Goal: Use online tool/utility: Utilize a website feature to perform a specific function

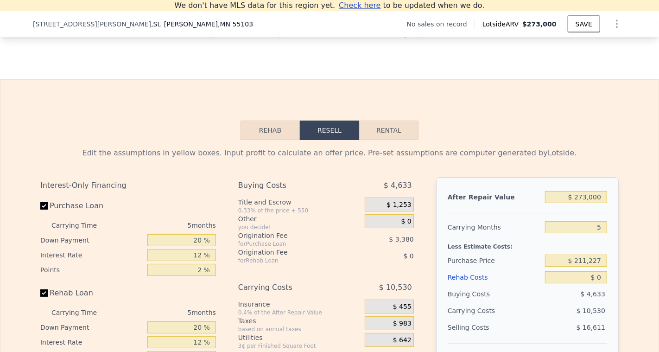
scroll to position [1243, 0]
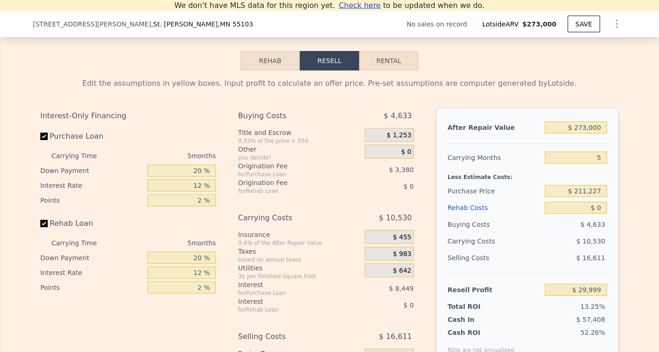
click at [273, 62] on button "Rehab" at bounding box center [270, 60] width 59 height 19
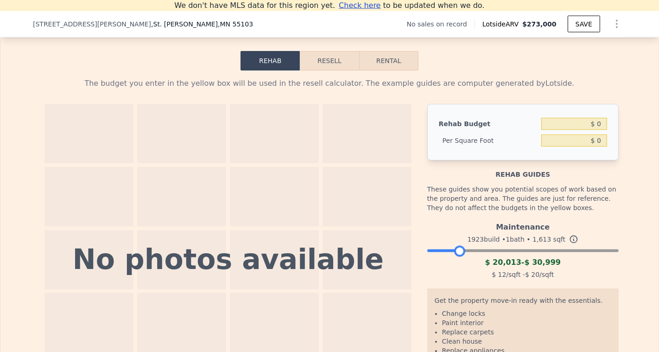
click at [459, 247] on div at bounding box center [524, 249] width 192 height 6
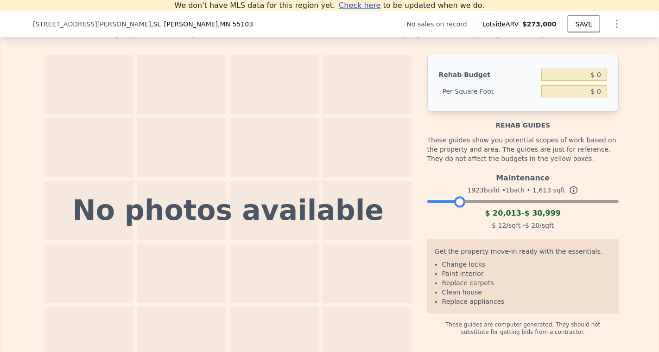
scroll to position [1293, 0]
click at [491, 198] on div at bounding box center [524, 199] width 192 height 6
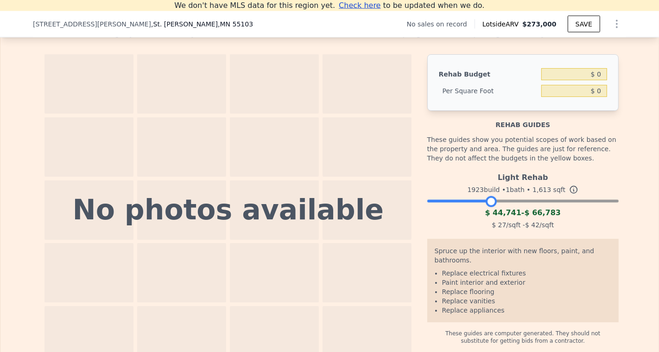
click at [512, 198] on div at bounding box center [524, 199] width 192 height 6
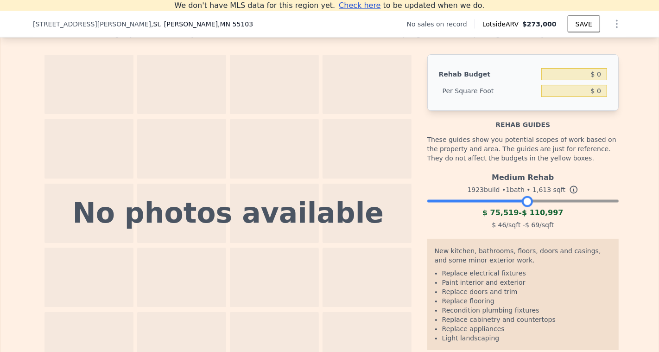
click at [528, 198] on div at bounding box center [524, 199] width 192 height 6
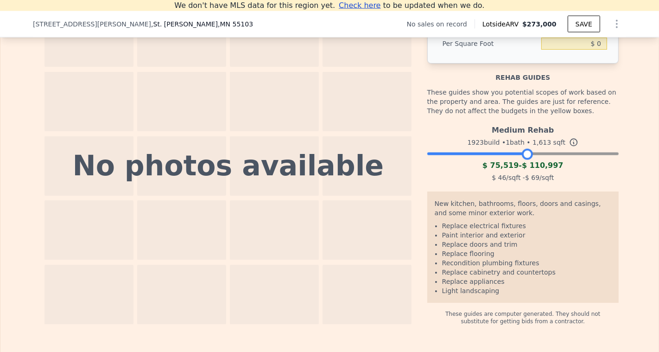
scroll to position [1341, 0]
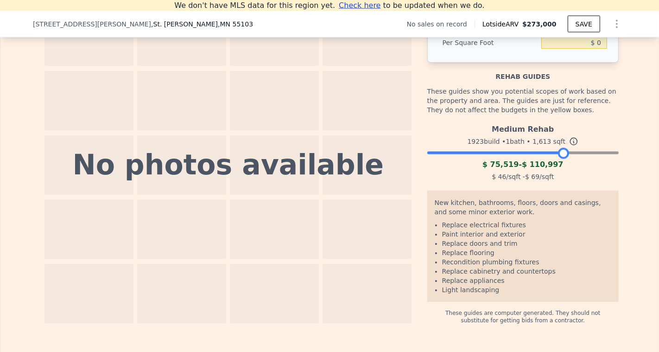
click at [565, 150] on div at bounding box center [524, 151] width 192 height 6
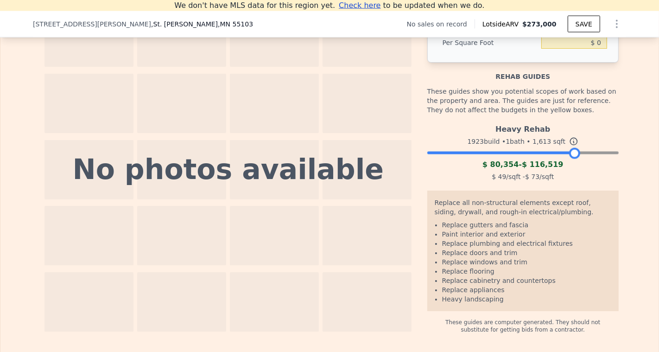
click at [576, 149] on div at bounding box center [524, 151] width 192 height 6
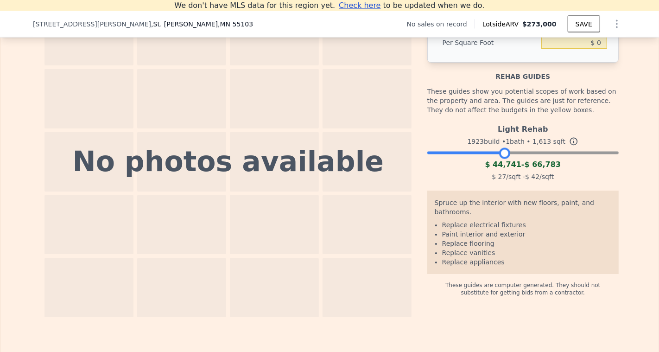
click at [505, 150] on div at bounding box center [524, 151] width 192 height 6
click at [534, 150] on div at bounding box center [524, 151] width 192 height 6
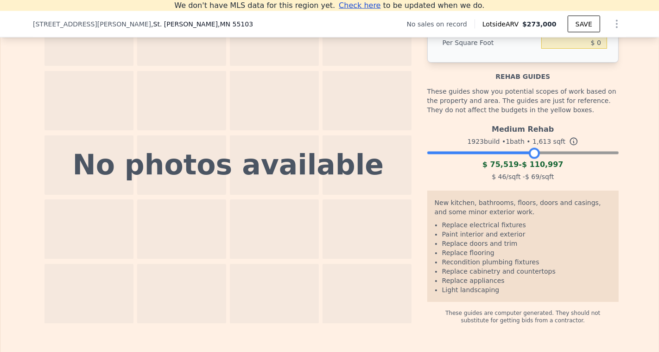
click at [526, 149] on div at bounding box center [524, 151] width 192 height 6
click at [512, 148] on div at bounding box center [524, 151] width 192 height 6
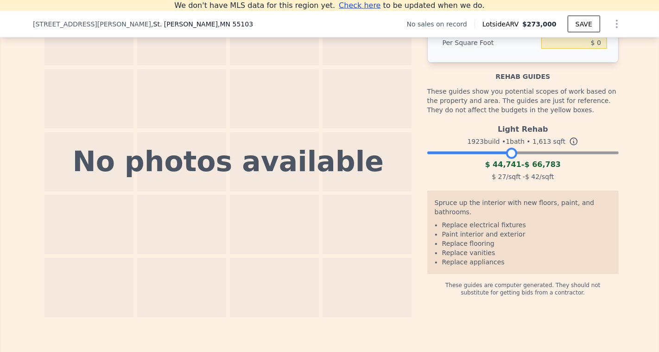
click at [525, 150] on div at bounding box center [524, 151] width 192 height 6
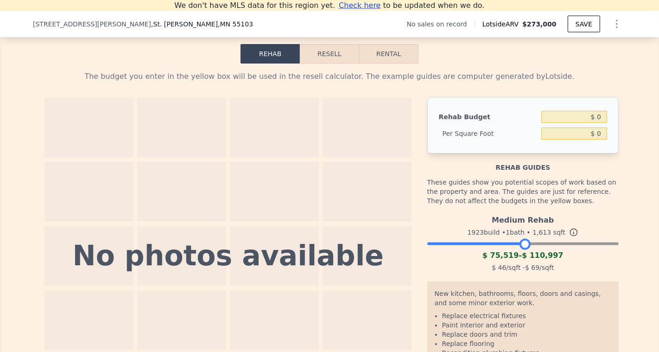
scroll to position [1248, 0]
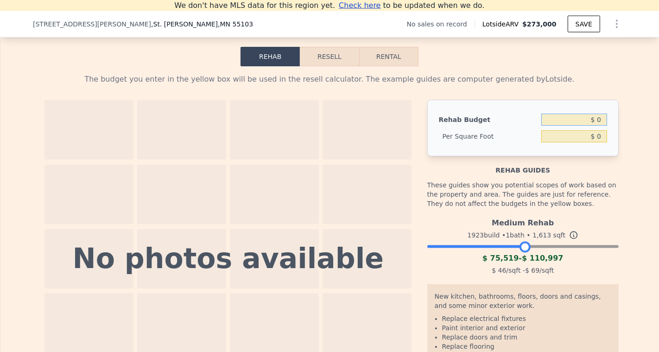
click at [601, 115] on input "$ 0" at bounding box center [575, 120] width 66 height 12
type input "$ 70,000"
type input "$ 43.40"
click at [331, 53] on button "Resell" at bounding box center [329, 56] width 59 height 19
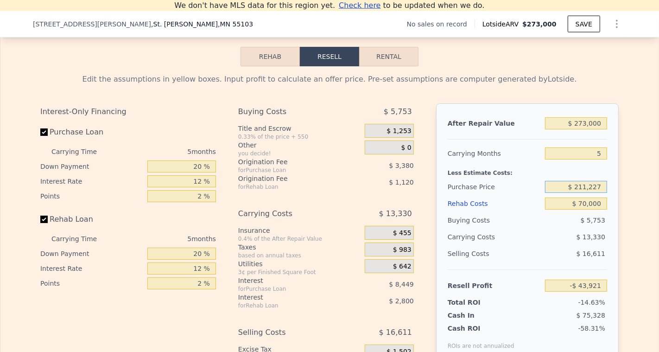
click at [602, 186] on input "$ 211,227" at bounding box center [576, 187] width 62 height 12
drag, startPoint x: 602, startPoint y: 186, endPoint x: 528, endPoint y: 168, distance: 76.6
click at [528, 168] on div "After Repair Value $ 273,000 Carrying Months 5 Less Estimate Costs: Purchase Pr…" at bounding box center [527, 232] width 183 height 258
type input "$ 120,000"
type input "$ 52,719"
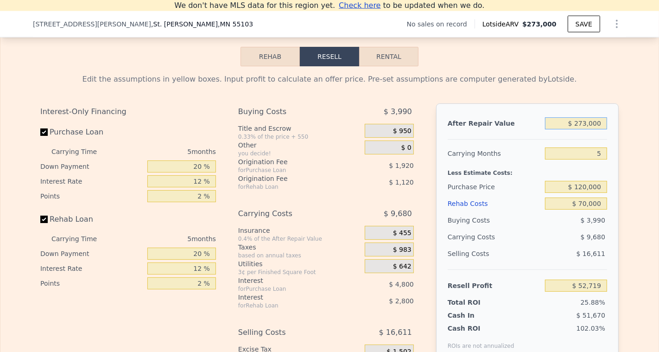
click at [587, 119] on input "$ 273,000" at bounding box center [576, 123] width 62 height 12
type input "$ 2,000"
type input "-$ 201,886"
type input "$ 240,000"
type input "$ 21,716"
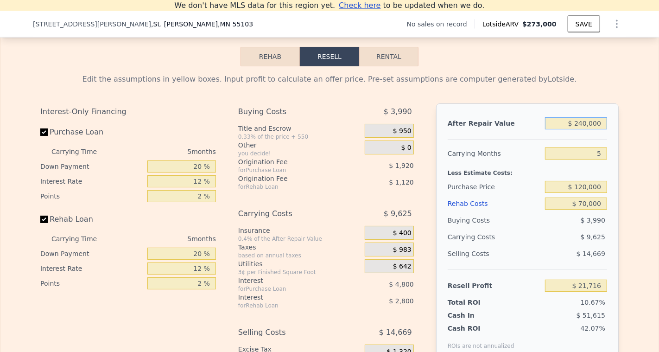
type input "$ 240,000"
click at [612, 151] on div "After Repair Value $ 240,000 Carrying Months 5 Less Estimate Costs: Purchase Pr…" at bounding box center [527, 232] width 183 height 258
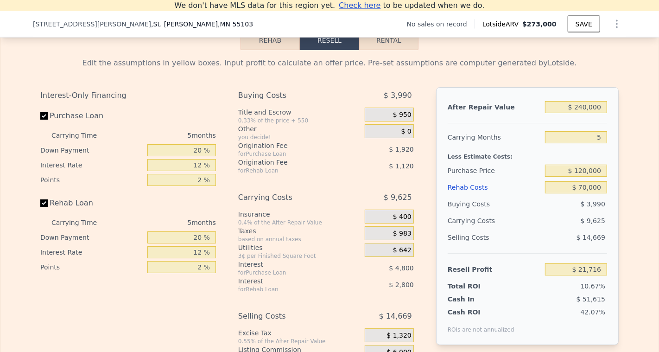
scroll to position [1263, 0]
click at [588, 169] on input "$ 120,000" at bounding box center [576, 171] width 62 height 12
type input "$ 115,000"
type input "$ 27,013"
type input "$ 120,000"
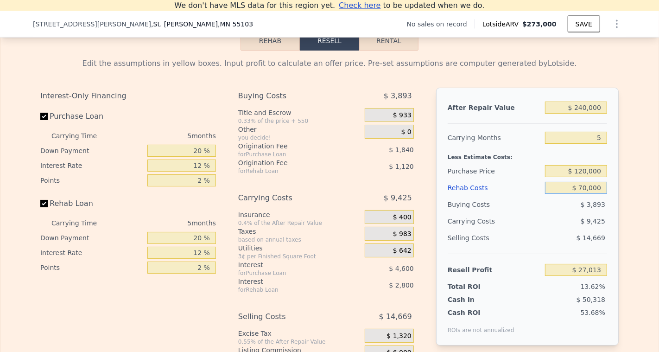
click at [604, 184] on input "$ 70,000" at bounding box center [576, 188] width 62 height 12
type input "$ 21,716"
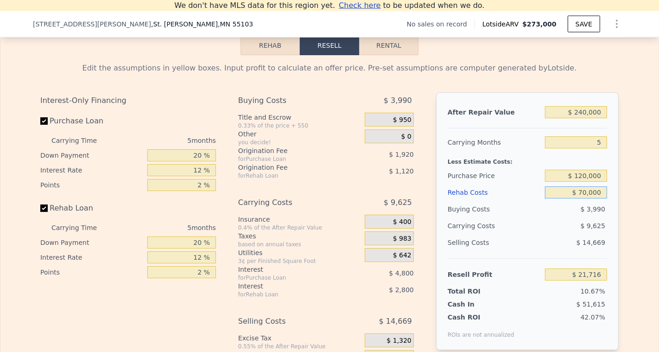
scroll to position [1246, 0]
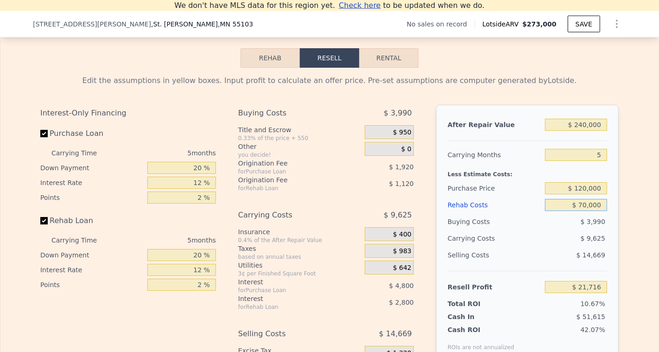
click at [584, 201] on input "$ 70,000" at bounding box center [576, 205] width 62 height 12
type input "$ 0000"
type input "$ 95,636"
type input "$ 50,000"
type input "$ 42,836"
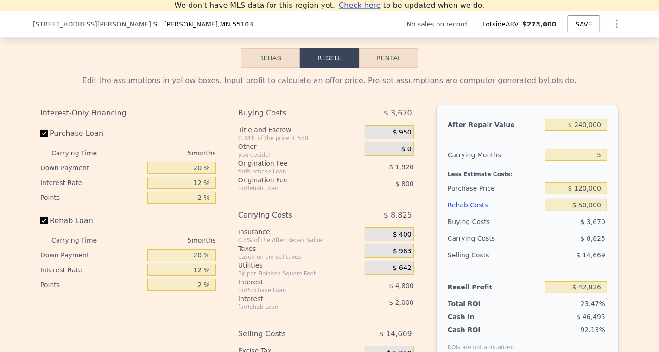
type input "$ 50,000"
click at [572, 217] on div "$ 3,670" at bounding box center [576, 221] width 63 height 17
click at [407, 145] on span "$ 0" at bounding box center [407, 149] width 10 height 8
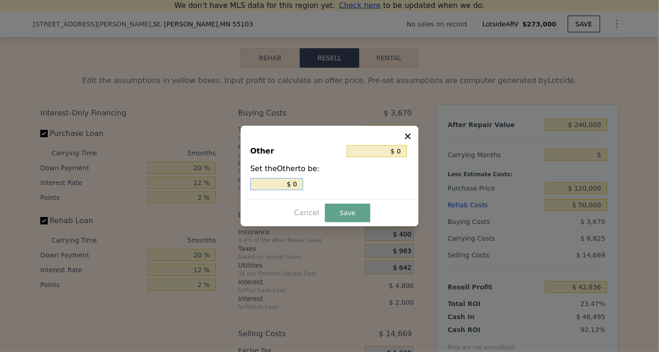
click at [299, 182] on input "$ 0" at bounding box center [276, 184] width 53 height 12
type input "$ 1"
type input "$ 01"
type input "$ 10"
type input "$ 010"
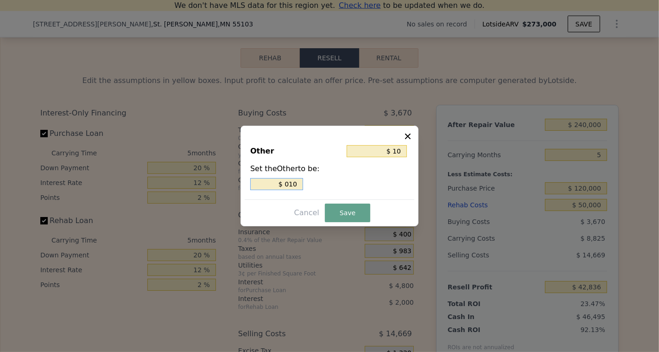
type input "$ 100"
type input "$ 0100"
type input "$ 1,000"
type input "$ 01,000"
type input "$ 10,000"
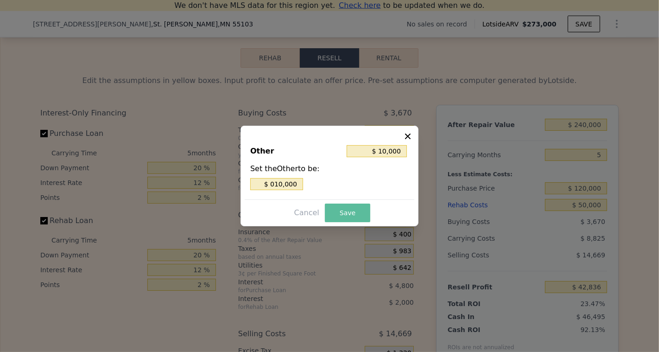
type input "$ 10,000"
click at [346, 214] on button "Save" at bounding box center [347, 213] width 45 height 19
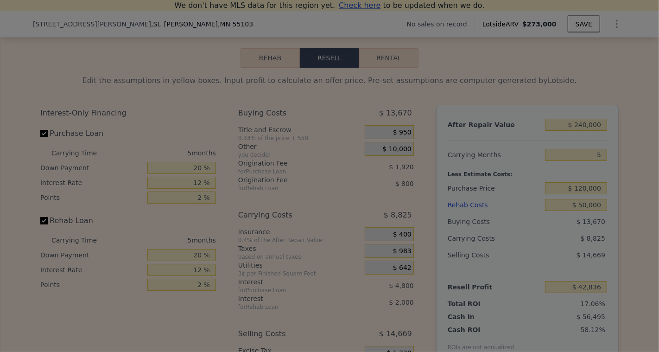
type input "$ 32,836"
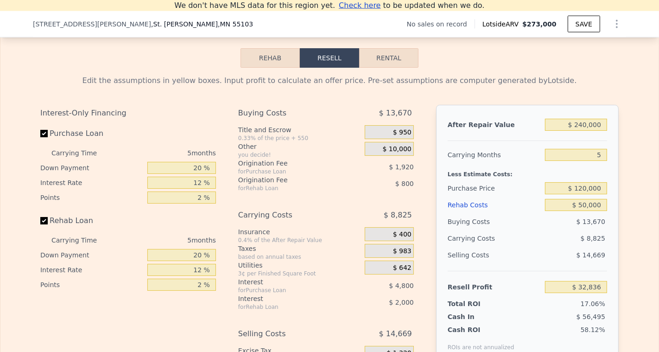
click at [400, 145] on span "$ 10,000" at bounding box center [397, 149] width 29 height 8
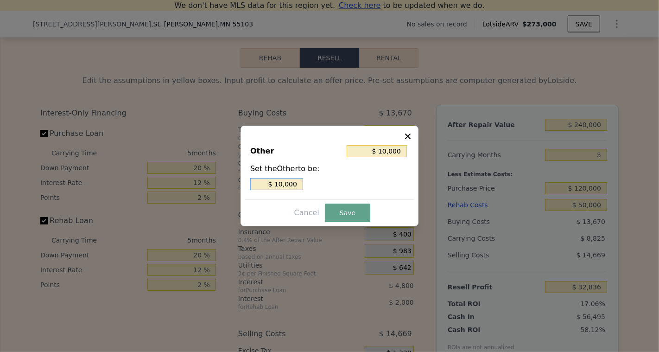
click at [283, 185] on input "$ 10,000" at bounding box center [276, 184] width 53 height 12
type input "$ 1,000"
type input "$ 15,000"
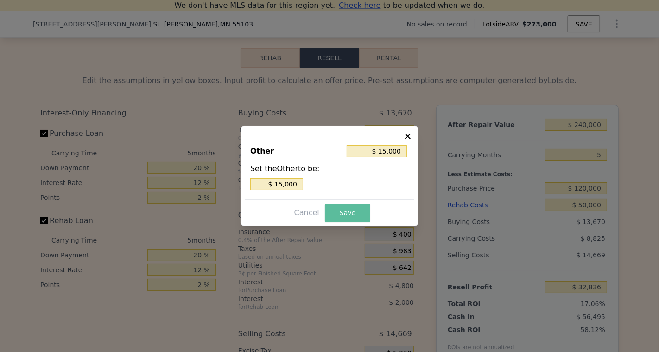
click at [352, 218] on button "Save" at bounding box center [347, 213] width 45 height 19
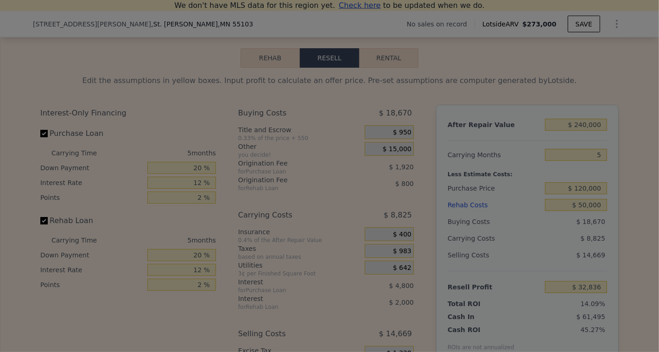
type input "$ 27,836"
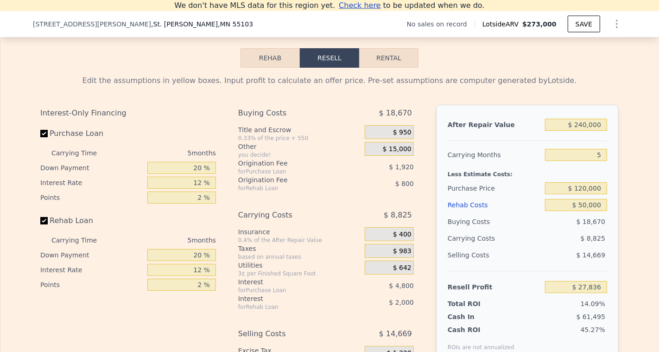
click at [434, 223] on div "Interest-Only Financing Purchase Loan Carrying Time 5 months Down Payment 20 % …" at bounding box center [329, 259] width 579 height 308
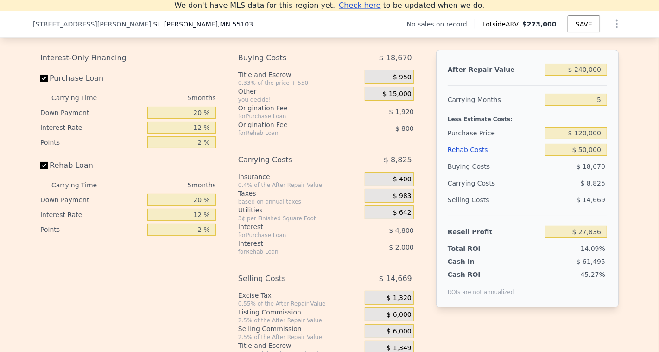
scroll to position [1306, 0]
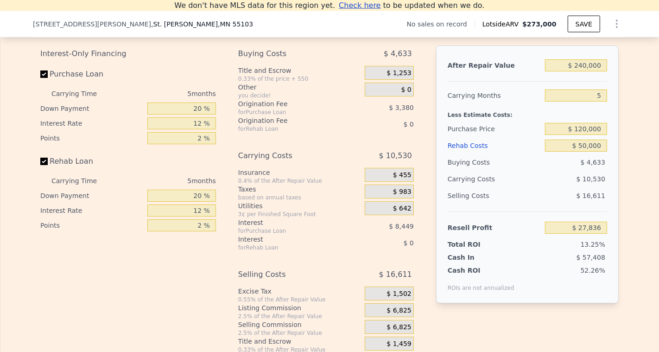
type input "$ 273,000"
type input "$ 0"
type input "$ 29,999"
click at [588, 62] on input "$ 273,000" at bounding box center [576, 65] width 62 height 12
type input "$ 2,000"
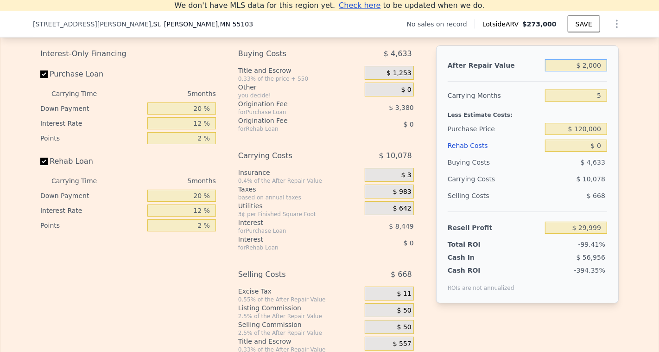
type input "-$ 224,606"
type input "$ 21,000"
type input "-$ 206,756"
type input "$ 216,000"
type input "-$ 23,552"
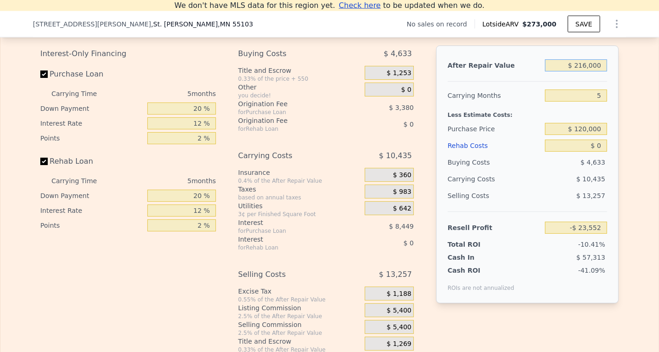
type input "$ 216,000"
click at [606, 148] on div "$ 0" at bounding box center [576, 145] width 62 height 17
click at [597, 140] on input "$ 0" at bounding box center [576, 146] width 62 height 12
type input "$ 700"
type input "-$ 24,293"
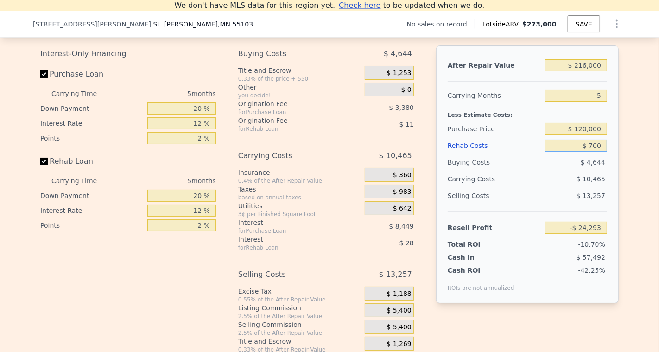
type input "$ 7,000"
type input "-$ 30,944"
type input "$ 70,000"
type input "-$ 97,472"
type input "$ 70,000"
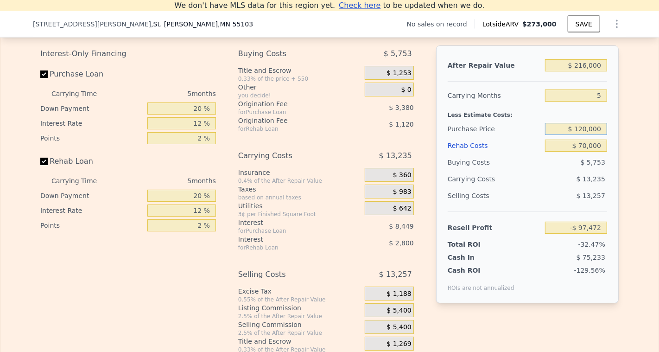
drag, startPoint x: 605, startPoint y: 122, endPoint x: 423, endPoint y: 78, distance: 187.5
click at [423, 78] on div "Interest-Only Financing Purchase Loan Carrying Time 5 months Down Payment 20 % …" at bounding box center [329, 199] width 579 height 308
click at [506, 157] on div "Buying Costs" at bounding box center [495, 162] width 94 height 17
type input "-$ 832"
click at [584, 144] on input "$ 70,000" at bounding box center [576, 146] width 62 height 12
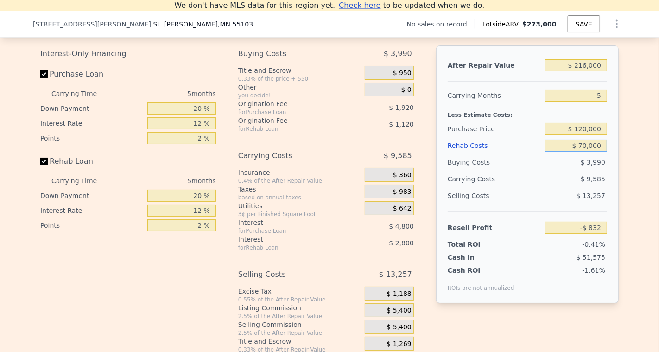
type input "$ 0000"
type input "$ 73,088"
type input "$ 50,000"
type input "$ 20,288"
type input "$ 50,000"
